Goal: Information Seeking & Learning: Learn about a topic

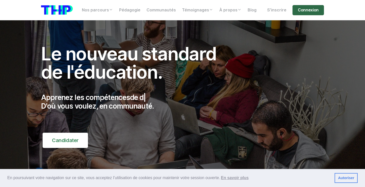
click at [314, 10] on link "Connexion" at bounding box center [307, 10] width 31 height 10
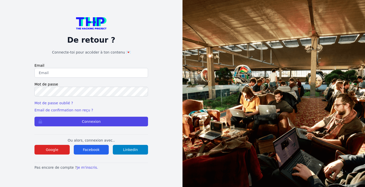
click at [78, 75] on input "email" at bounding box center [91, 73] width 114 height 10
type input "r"
click at [60, 147] on button "Google" at bounding box center [51, 150] width 35 height 10
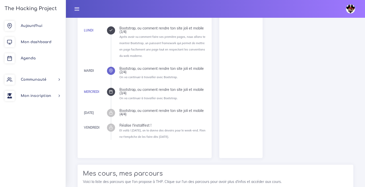
scroll to position [334, 0]
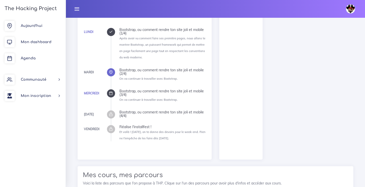
click at [109, 71] on icon at bounding box center [111, 72] width 4 height 4
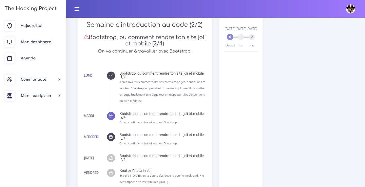
scroll to position [230, 0]
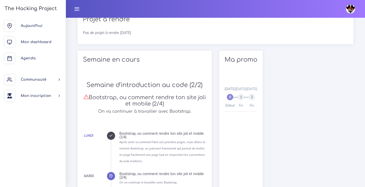
click at [97, 109] on h5 "On va continuer à travailler avec Bootstrap." at bounding box center [144, 111] width 123 height 5
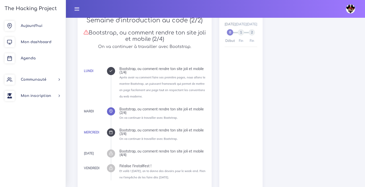
scroll to position [295, 0]
click at [110, 68] on icon at bounding box center [111, 70] width 4 height 4
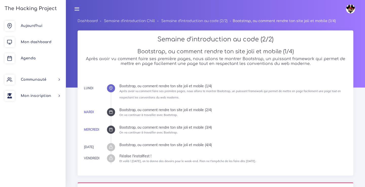
click at [109, 114] on div at bounding box center [111, 112] width 8 height 8
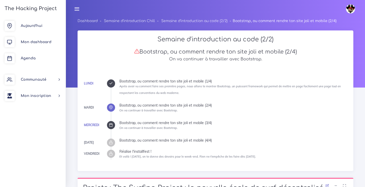
drag, startPoint x: 357, startPoint y: 1, endPoint x: 334, endPoint y: 65, distance: 68.8
click at [334, 65] on div "Semaine d'introduction au code (2/2) Bootstrap, ou comment rendre ton site joli…" at bounding box center [215, 101] width 273 height 130
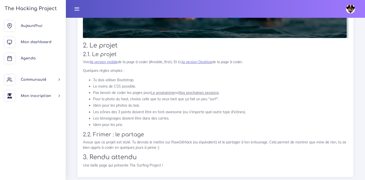
scroll to position [388, 0]
